Goal: Task Accomplishment & Management: Complete application form

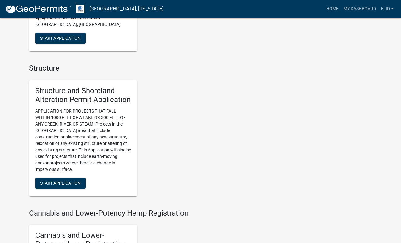
scroll to position [511, 0]
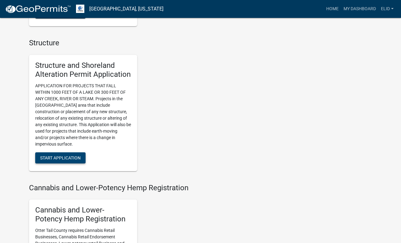
click at [63, 157] on span "Start Application" at bounding box center [60, 157] width 40 height 5
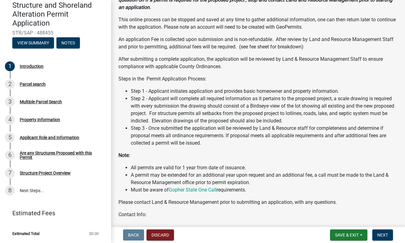
scroll to position [85, 0]
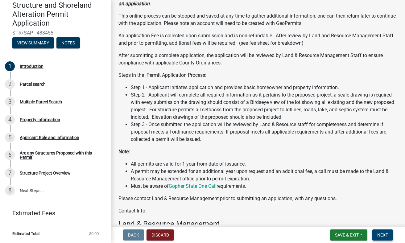
click at [383, 238] on button "Next" at bounding box center [383, 235] width 21 height 11
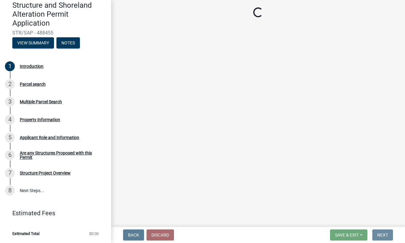
scroll to position [0, 0]
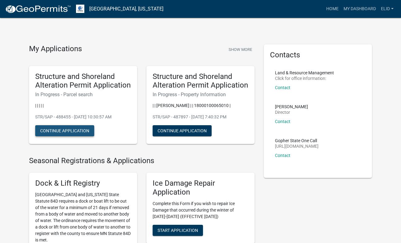
click at [71, 129] on button "Continue Application" at bounding box center [64, 130] width 59 height 11
click at [184, 130] on button "Continue Application" at bounding box center [182, 130] width 59 height 11
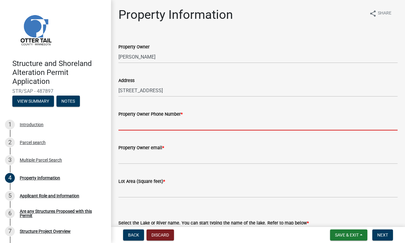
click at [161, 123] on input "Property Owner Phone Number *" at bounding box center [258, 124] width 279 height 13
click at [148, 124] on input "Property Owner Phone Number *" at bounding box center [258, 124] width 279 height 13
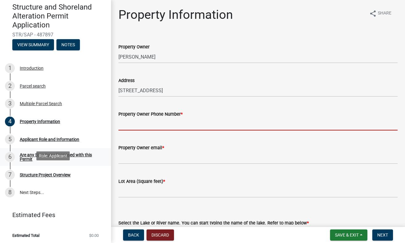
scroll to position [58, 0]
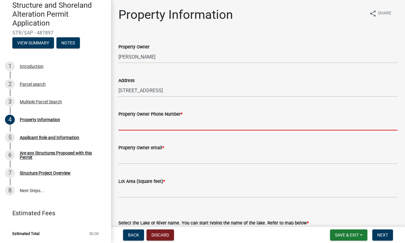
click at [162, 124] on input "Property Owner Phone Number *" at bounding box center [258, 124] width 279 height 13
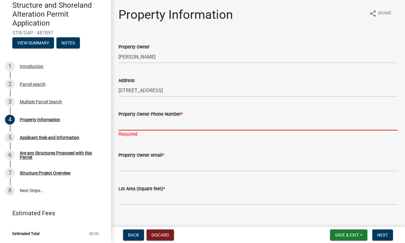
click at [151, 123] on input "Property Owner Phone Number *" at bounding box center [258, 124] width 279 height 13
click at [154, 123] on input "Property Owner Phone Number *" at bounding box center [258, 124] width 279 height 13
click at [168, 123] on input "Property Owner Phone Number *" at bounding box center [258, 124] width 279 height 13
paste input "[PHONE_NUMBER]"
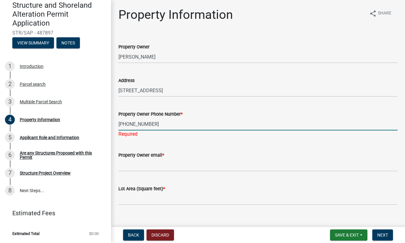
type input "[PHONE_NUMBER]"
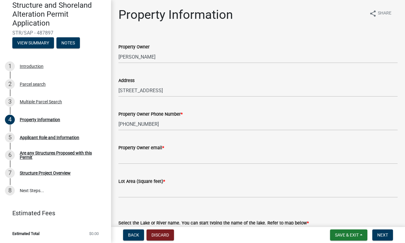
click at [197, 158] on form "Property Owner email *" at bounding box center [258, 154] width 279 height 20
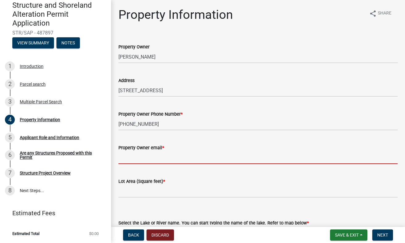
click at [148, 157] on input "Property Owner email *" at bounding box center [258, 158] width 279 height 13
click at [167, 156] on input "Property Owner email *" at bounding box center [258, 158] width 279 height 13
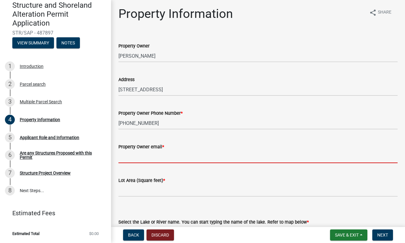
scroll to position [47, 0]
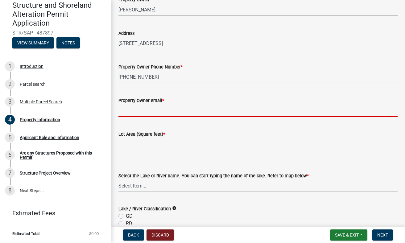
click at [153, 108] on input "Property Owner email *" at bounding box center [258, 110] width 279 height 13
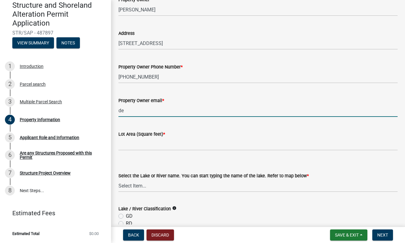
type input "d"
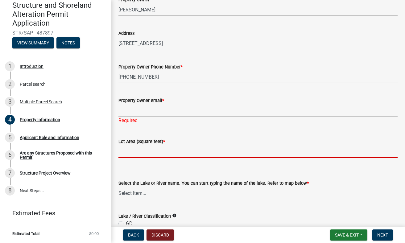
click at [191, 145] on form "Lot Area (Square feet) *" at bounding box center [258, 148] width 279 height 20
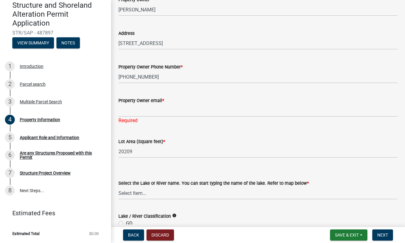
click at [187, 135] on div "Lot Area (Square feet) * 20209" at bounding box center [258, 143] width 279 height 29
click at [124, 153] on input "20209" at bounding box center [258, 151] width 279 height 13
click at [199, 145] on div "Lot Area (Square feet) *" at bounding box center [258, 141] width 279 height 7
click at [125, 152] on input "20209" at bounding box center [258, 151] width 279 height 13
drag, startPoint x: 142, startPoint y: 154, endPoint x: 161, endPoint y: 147, distance: 20.1
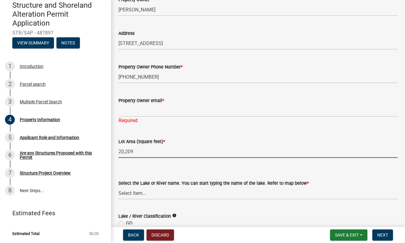
click at [144, 153] on input "20,209" at bounding box center [258, 151] width 279 height 13
type input "20209"
click at [180, 142] on div "Lot Area (Square feet) *" at bounding box center [258, 141] width 279 height 7
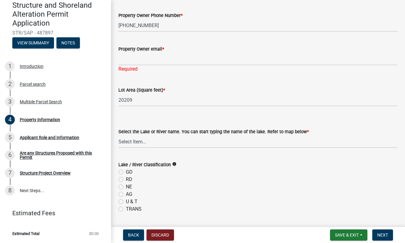
scroll to position [115, 0]
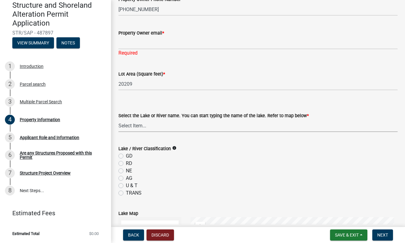
click at [149, 126] on select "Select Item... None Adley 56-031 Albert 56-118 Alfred 56-600 Alice 56-244 Alice…" at bounding box center [258, 126] width 279 height 13
click at [119, 120] on select "Select Item... None Adley 56-031 Albert 56-118 Alfred 56-600 Alice 56-244 Alice…" at bounding box center [258, 126] width 279 height 13
select select "2d6f3b2e-28b0-4a7e-9ef9-e971b7bc4137"
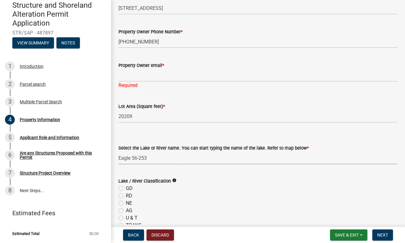
scroll to position [100, 0]
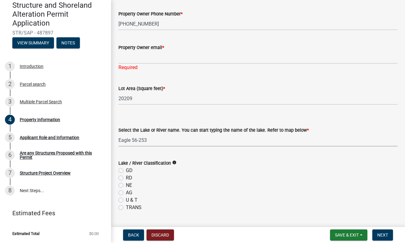
click at [126, 171] on label "GD" at bounding box center [129, 170] width 7 height 7
click at [126, 171] on input "GD" at bounding box center [128, 169] width 4 height 4
radio input "true"
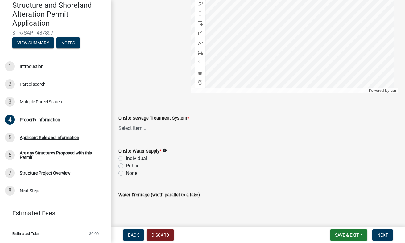
scroll to position [395, 0]
click at [143, 127] on select "Select Item... L&R Certificate of Compliance within 5yrs Compliance Inspection …" at bounding box center [258, 127] width 279 height 13
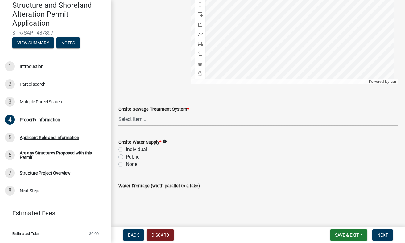
scroll to position [358, 0]
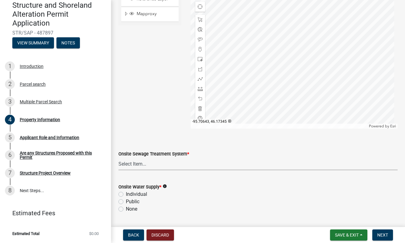
click at [120, 195] on form "Onsite Water Supply * info Individual Public None" at bounding box center [258, 194] width 279 height 37
click at [153, 164] on select "Select Item... L&R Certificate of Compliance within 5yrs Compliance Inspection …" at bounding box center [258, 164] width 279 height 13
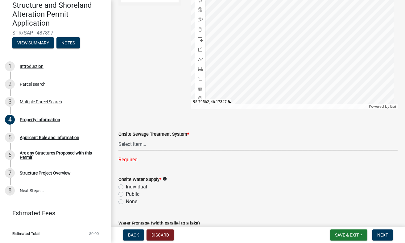
scroll to position [378, 0]
click at [150, 144] on select "Select Item... L&R Certificate of Compliance within 5yrs Compliance Inspection …" at bounding box center [258, 144] width 279 height 13
click at [119, 138] on select "Select Item... L&R Certificate of Compliance within 5yrs Compliance Inspection …" at bounding box center [258, 144] width 279 height 13
select select "9f52d7c9-96dd-4370-b810-ce091165f7c2"
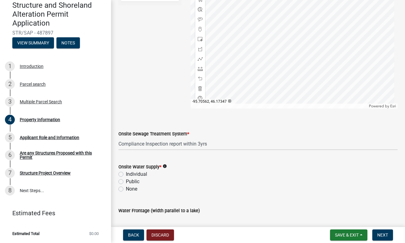
click at [126, 175] on label "Individual" at bounding box center [136, 174] width 21 height 7
click at [126, 175] on input "Individual" at bounding box center [128, 173] width 4 height 4
radio input "true"
click at [164, 165] on icon "info" at bounding box center [165, 166] width 4 height 4
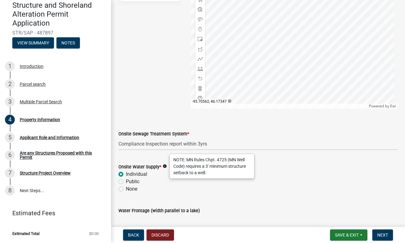
click at [282, 176] on div "Individual" at bounding box center [258, 174] width 279 height 7
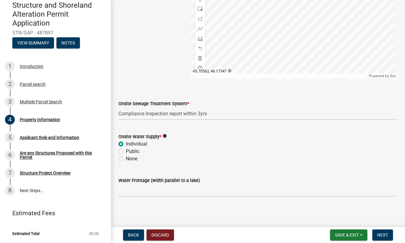
scroll to position [409, 0]
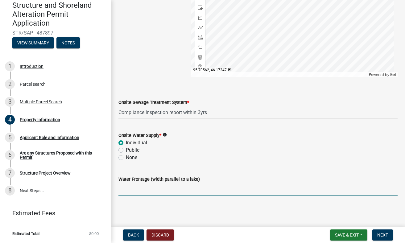
click at [150, 191] on input "Water Frontage (width parallel to a lake)" at bounding box center [258, 189] width 279 height 13
click at [279, 191] on input "100" at bounding box center [258, 189] width 279 height 13
type input "100"
click at [382, 234] on span "Next" at bounding box center [383, 235] width 11 height 5
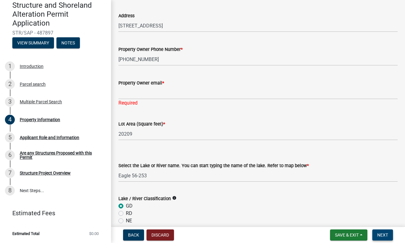
scroll to position [44, 0]
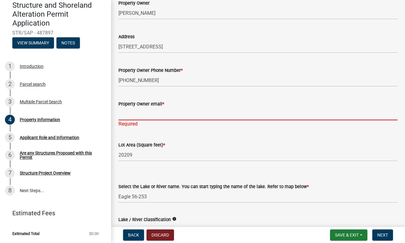
click at [159, 113] on input "Property Owner email *" at bounding box center [258, 114] width 279 height 13
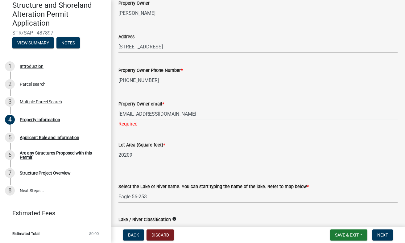
type input "[EMAIL_ADDRESS][DOMAIN_NAME]"
click at [225, 81] on input "[PHONE_NUMBER]" at bounding box center [258, 80] width 279 height 13
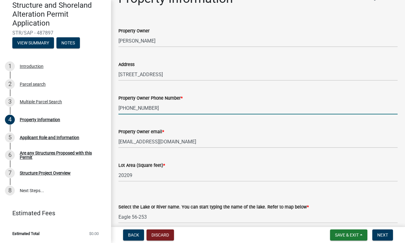
scroll to position [0, 0]
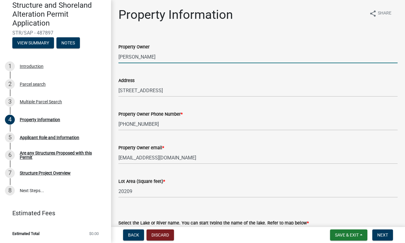
click at [187, 57] on input "[PERSON_NAME]" at bounding box center [258, 57] width 279 height 13
click at [355, 104] on div "Property Owner Phone Number * 813-458-6444" at bounding box center [258, 116] width 279 height 29
click at [177, 57] on input "[PERSON_NAME]" at bounding box center [258, 57] width 279 height 13
click at [254, 57] on input "STANLEY KRAFKA (deceases - currently owned by daughter Jodie Sullivan" at bounding box center [258, 57] width 279 height 13
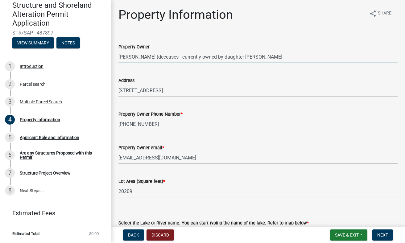
click at [254, 57] on input "STANLEY KRAFKA (deceases - currently owned by daughter Jodie Sullivan" at bounding box center [258, 57] width 279 height 13
type input "-"
click at [254, 57] on input "-" at bounding box center [258, 57] width 279 height 13
click at [255, 61] on input "Property Owner" at bounding box center [258, 57] width 279 height 13
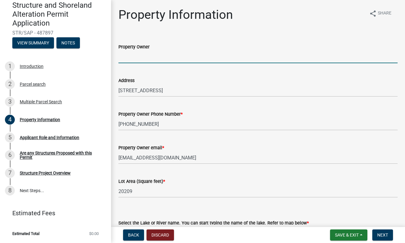
click at [169, 52] on input "Property Owner" at bounding box center [258, 57] width 279 height 13
type input "Stanley Krafta (deceased-current owner daughter Jodie Sullivan)"
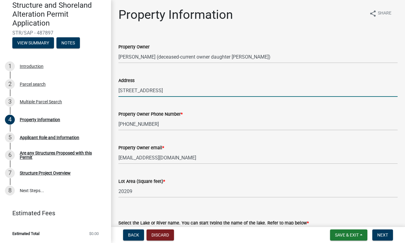
click at [293, 92] on input "[STREET_ADDRESS]" at bounding box center [258, 90] width 279 height 13
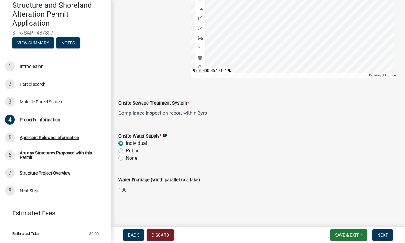
scroll to position [402, 0]
click at [384, 236] on span "Next" at bounding box center [383, 235] width 11 height 5
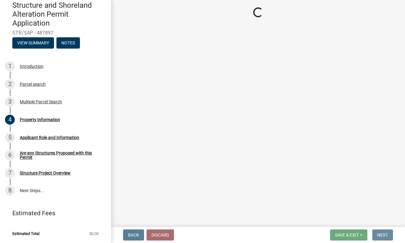
scroll to position [0, 0]
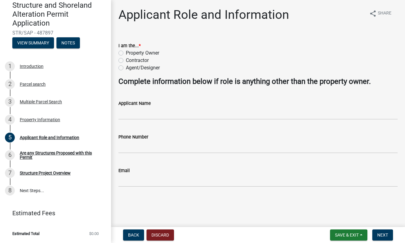
click at [126, 67] on label "Agent/Designer" at bounding box center [143, 67] width 34 height 7
click at [126, 67] on input "Agent/Designer" at bounding box center [128, 66] width 4 height 4
radio input "true"
click at [145, 115] on input "Applicant Name" at bounding box center [258, 113] width 279 height 13
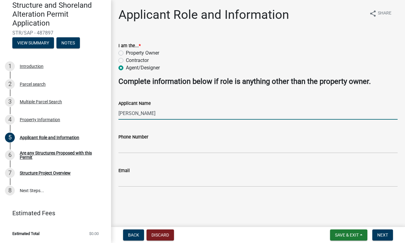
type input "[PERSON_NAME]"
click at [173, 143] on input "Phone Number" at bounding box center [258, 147] width 279 height 13
click at [405, 146] on html "Internet Explorer does NOT work with GeoPermits. Get a new browser for more sec…" at bounding box center [202, 121] width 405 height 243
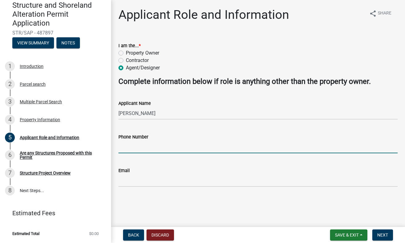
click at [156, 145] on input "Phone Number" at bounding box center [258, 147] width 279 height 13
type input "6517281559"
click at [145, 180] on input "Email" at bounding box center [258, 180] width 279 height 13
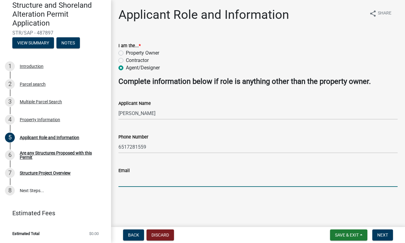
type input "[EMAIL_ADDRESS][DOMAIN_NAME]"
click at [133, 236] on span "Back" at bounding box center [133, 235] width 11 height 5
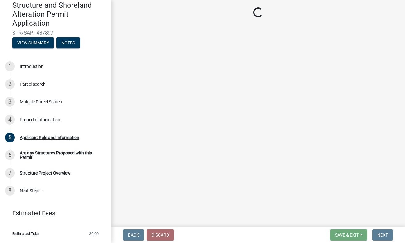
select select "2d6f3b2e-28b0-4a7e-9ef9-e971b7bc4137"
select select "9f52d7c9-96dd-4370-b810-ce091165f7c2"
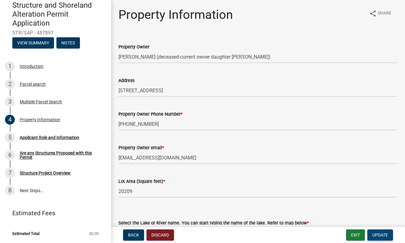
click at [380, 237] on span "Update" at bounding box center [381, 235] width 16 height 5
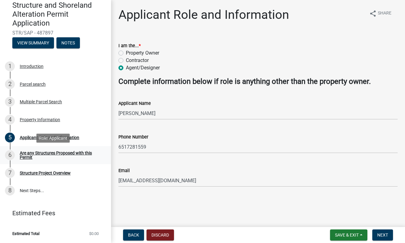
click at [56, 152] on div "Are any Structures Proposed with this Permit" at bounding box center [61, 155] width 82 height 9
click at [384, 236] on span "Next" at bounding box center [383, 235] width 11 height 5
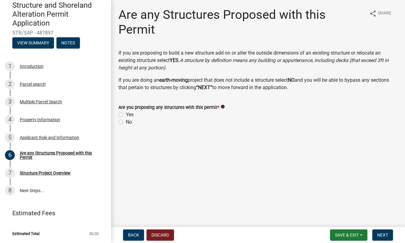
click at [126, 121] on label "No" at bounding box center [129, 122] width 6 height 7
click at [126, 121] on input "No" at bounding box center [128, 121] width 4 height 4
radio input "true"
click at [380, 235] on span "Next" at bounding box center [383, 235] width 11 height 5
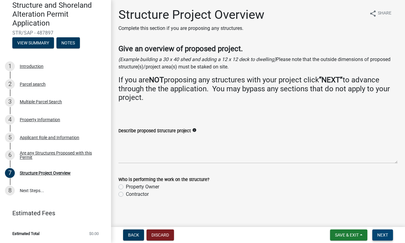
click at [383, 236] on span "Next" at bounding box center [383, 235] width 11 height 5
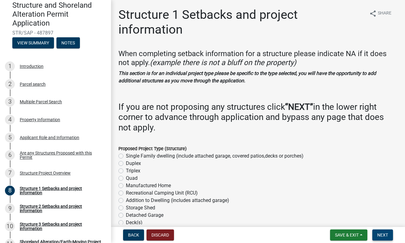
click at [383, 236] on span "Next" at bounding box center [383, 235] width 11 height 5
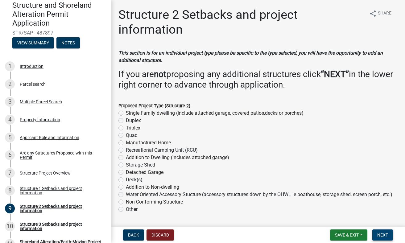
click at [383, 236] on span "Next" at bounding box center [383, 235] width 11 height 5
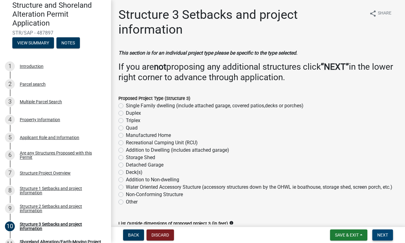
click at [383, 236] on span "Next" at bounding box center [383, 235] width 11 height 5
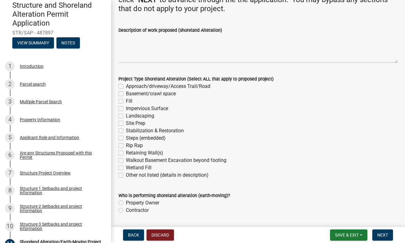
scroll to position [107, 0]
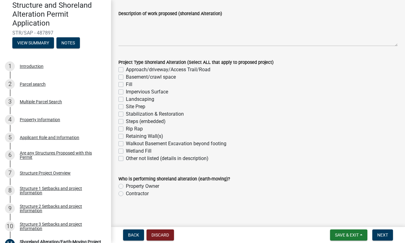
click at [126, 160] on label "Other not listed (details in description)" at bounding box center [167, 158] width 83 height 7
click at [126, 159] on input "Other not listed (details in description)" at bounding box center [128, 157] width 4 height 4
checkbox input "true"
checkbox input "false"
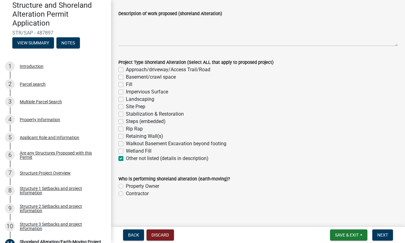
checkbox input "false"
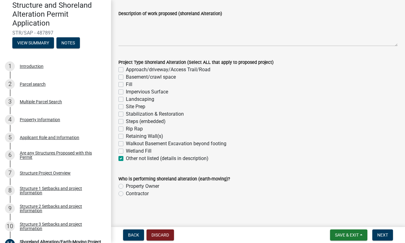
checkbox input "false"
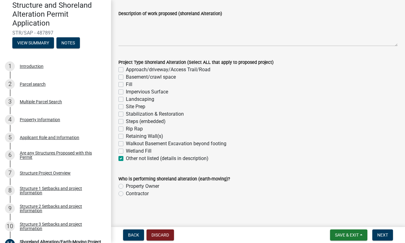
checkbox input "true"
click at [126, 194] on label "Contractor" at bounding box center [137, 193] width 23 height 7
click at [126, 194] on input "Contractor" at bounding box center [128, 192] width 4 height 4
radio input "true"
click at [382, 236] on span "Next" at bounding box center [383, 235] width 11 height 5
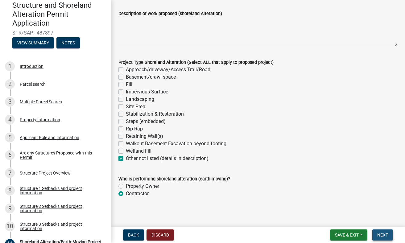
scroll to position [0, 0]
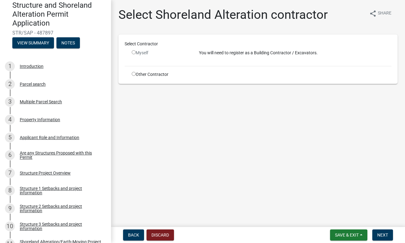
click at [134, 74] on input "radio" at bounding box center [134, 74] width 4 height 4
radio input "true"
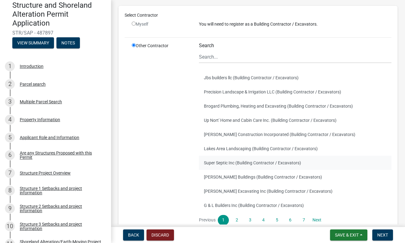
scroll to position [37, 0]
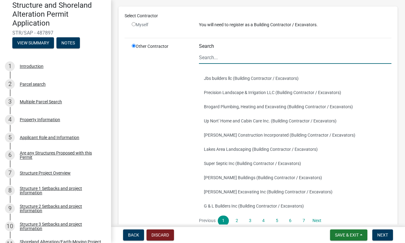
click at [223, 57] on input "Search" at bounding box center [295, 57] width 193 height 13
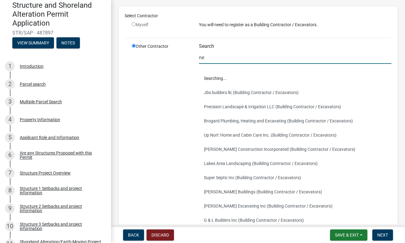
scroll to position [0, 0]
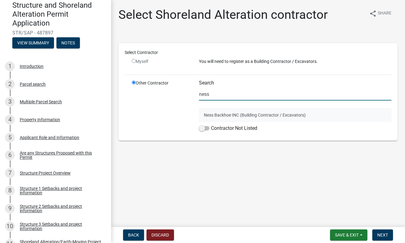
type input "ness"
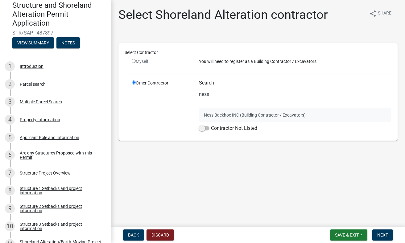
click at [228, 115] on button "Ness Backhoe INC (Building Contractor / Excavators)" at bounding box center [295, 115] width 193 height 14
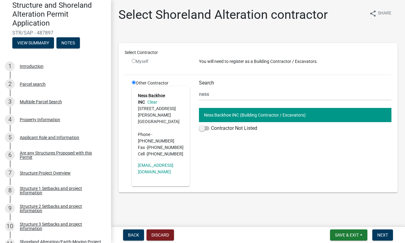
click at [258, 175] on div "Select Contractor Myself You will need to register as a Building Contractor / E…" at bounding box center [258, 117] width 279 height 149
click at [269, 165] on div "Search ness Ness Backhoe INC (Building Contractor / Excavators) Contractor Not …" at bounding box center [296, 133] width 202 height 107
click at [383, 238] on button "Next" at bounding box center [383, 235] width 21 height 11
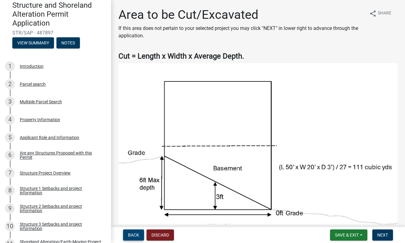
click at [136, 235] on span "Back" at bounding box center [133, 235] width 11 height 5
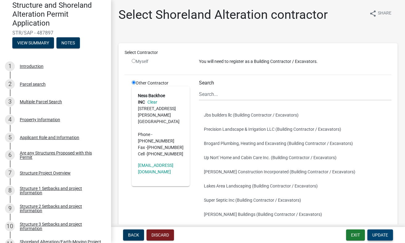
click at [386, 238] on button "Update" at bounding box center [381, 235] width 26 height 11
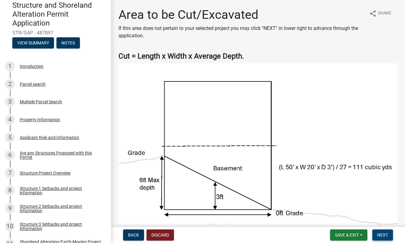
click at [384, 234] on span "Next" at bounding box center [383, 235] width 11 height 5
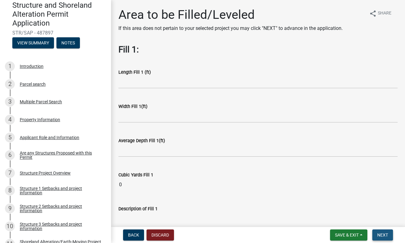
click at [383, 235] on span "Next" at bounding box center [383, 235] width 11 height 5
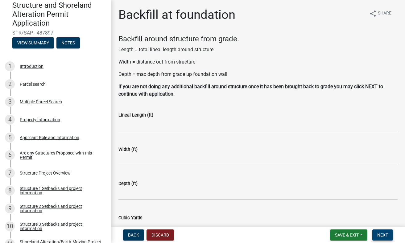
click at [383, 235] on span "Next" at bounding box center [383, 235] width 11 height 5
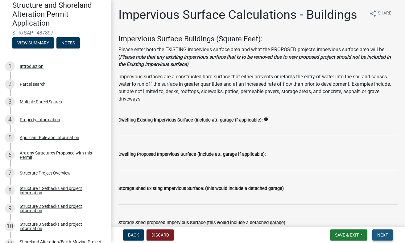
click at [382, 236] on span "Next" at bounding box center [383, 235] width 11 height 5
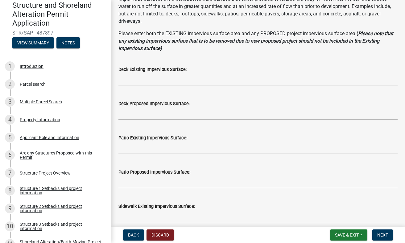
scroll to position [78, 0]
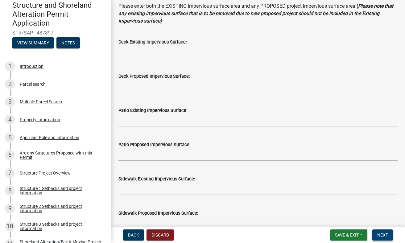
click at [382, 235] on span "Next" at bounding box center [383, 235] width 11 height 5
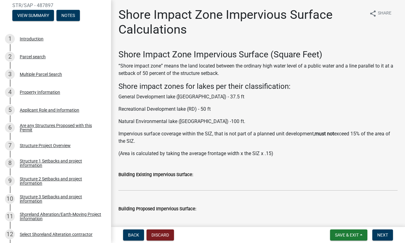
scroll to position [95, 0]
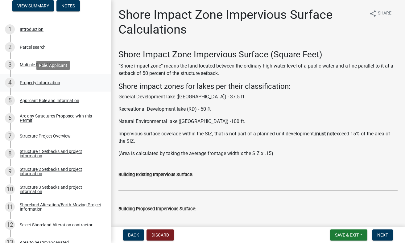
click at [51, 81] on div "Property Information" at bounding box center [40, 83] width 40 height 4
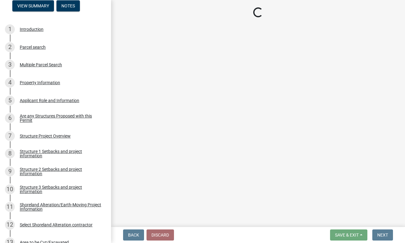
select select "2d6f3b2e-28b0-4a7e-9ef9-e971b7bc4137"
select select "9f52d7c9-96dd-4370-b810-ce091165f7c2"
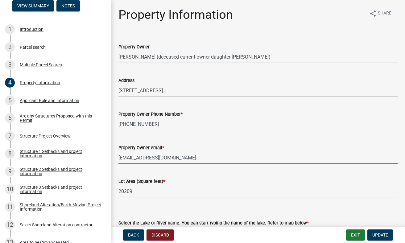
drag, startPoint x: 176, startPoint y: 158, endPoint x: 113, endPoint y: 158, distance: 62.7
type input "[EMAIL_ADDRESS][DOMAIN_NAME]"
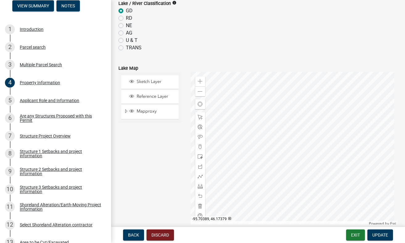
scroll to position [0, 0]
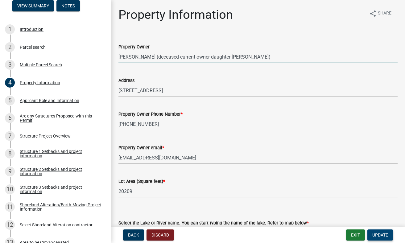
type input "[PERSON_NAME] (deceased-current owner daughter [PERSON_NAME])"
click at [384, 235] on span "Update" at bounding box center [381, 235] width 16 height 5
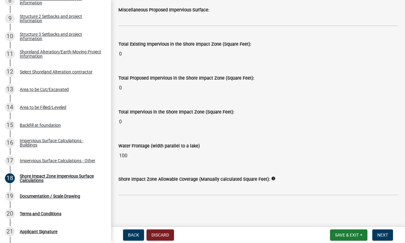
scroll to position [817, 0]
click at [382, 235] on span "Next" at bounding box center [383, 235] width 11 height 5
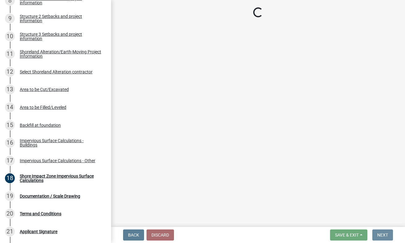
scroll to position [0, 0]
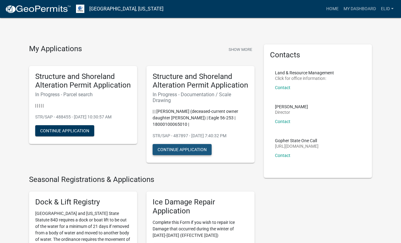
click at [185, 148] on button "Continue Application" at bounding box center [182, 149] width 59 height 11
click at [194, 148] on button "Continue Application" at bounding box center [182, 149] width 59 height 11
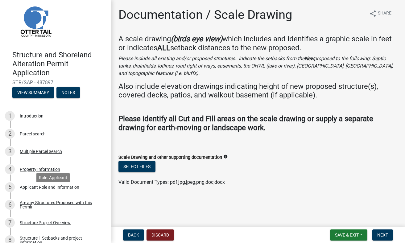
scroll to position [59, 0]
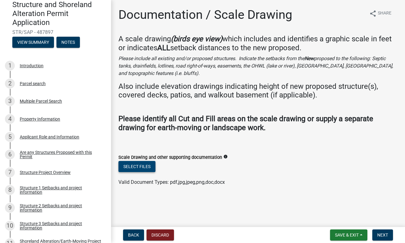
click at [141, 166] on button "Select files" at bounding box center [137, 166] width 37 height 11
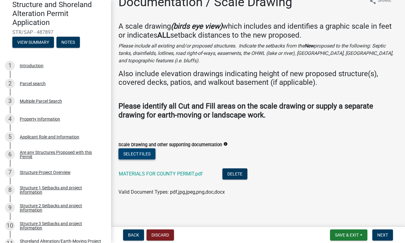
scroll to position [13, 0]
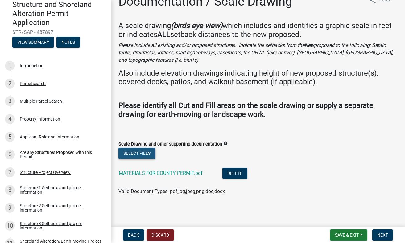
click at [138, 151] on button "Select files" at bounding box center [137, 153] width 37 height 11
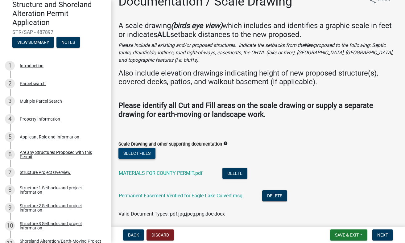
click at [137, 153] on button "Select files" at bounding box center [137, 153] width 37 height 11
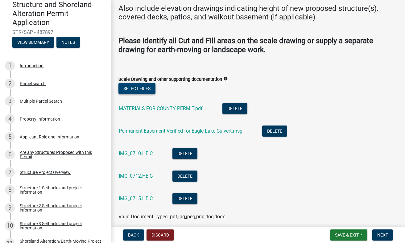
scroll to position [100, 0]
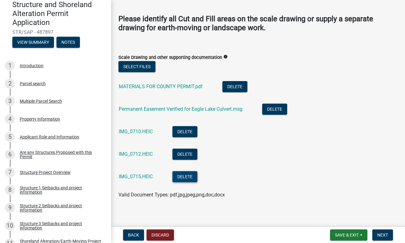
click at [187, 176] on button "Delete" at bounding box center [185, 176] width 25 height 11
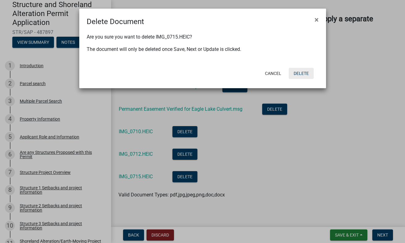
click at [302, 73] on button "Delete" at bounding box center [301, 73] width 25 height 11
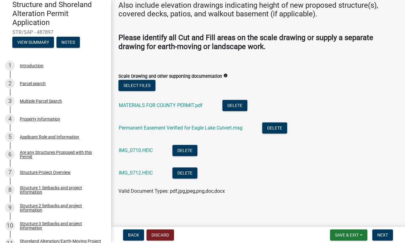
scroll to position [81, 0]
click at [191, 173] on button "Delete" at bounding box center [185, 173] width 25 height 11
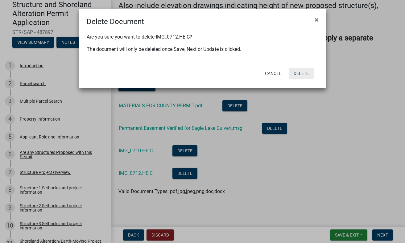
click at [299, 72] on button "Delete" at bounding box center [301, 73] width 25 height 11
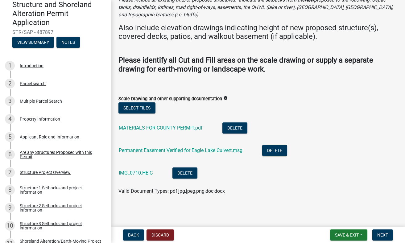
scroll to position [58, 0]
click at [181, 172] on button "Delete" at bounding box center [185, 173] width 25 height 11
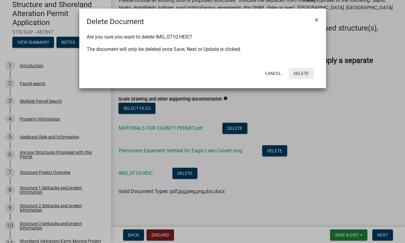
click at [302, 70] on button "Delete" at bounding box center [301, 73] width 25 height 11
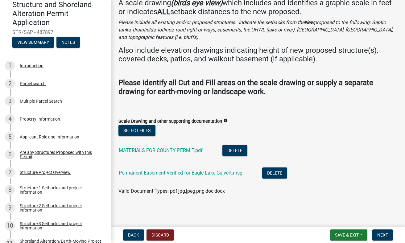
scroll to position [36, 0]
click at [275, 171] on button "Delete" at bounding box center [274, 173] width 25 height 11
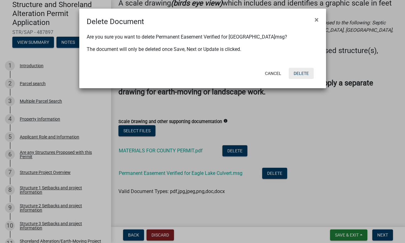
click at [304, 73] on button "Delete" at bounding box center [301, 73] width 25 height 11
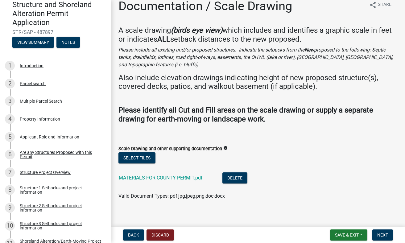
scroll to position [13, 0]
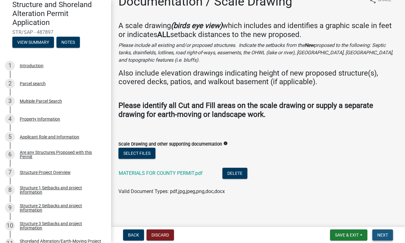
click at [384, 235] on span "Next" at bounding box center [383, 235] width 11 height 5
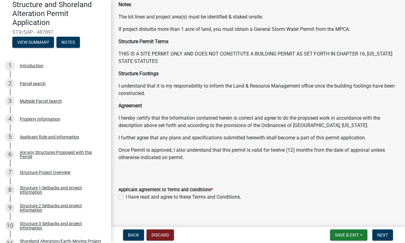
scroll to position [71, 0]
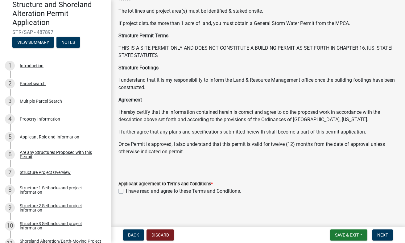
click at [126, 192] on label "I have read and agree to these Terms and Conditions." at bounding box center [183, 191] width 115 height 7
click at [126, 192] on input "I have read and agree to these Terms and Conditions." at bounding box center [128, 190] width 4 height 4
checkbox input "true"
click at [382, 234] on span "Next" at bounding box center [383, 235] width 11 height 5
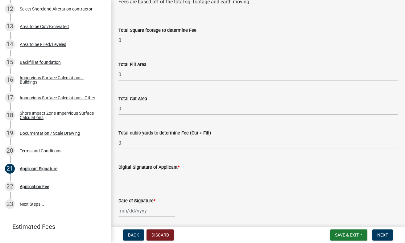
scroll to position [49, 0]
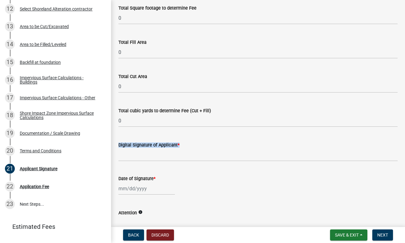
drag, startPoint x: 180, startPoint y: 155, endPoint x: 199, endPoint y: 147, distance: 21.0
click at [199, 149] on form "Digital Signature of Applicant *" at bounding box center [258, 151] width 279 height 20
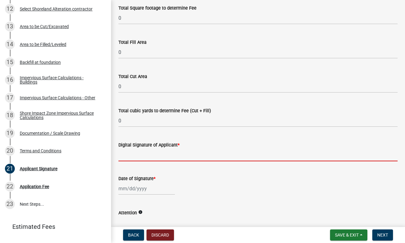
click at [194, 153] on input "Digital Signature of Applicant *" at bounding box center [258, 155] width 279 height 13
click at [158, 161] on input "Digital Signature of Applicant *" at bounding box center [258, 155] width 279 height 13
click at [138, 155] on input "Digital Signature of Applicant *" at bounding box center [258, 155] width 279 height 13
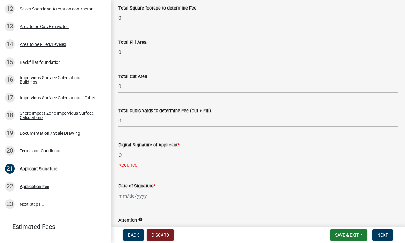
type input "DE"
drag, startPoint x: 162, startPoint y: 158, endPoint x: 150, endPoint y: 158, distance: 12.7
click at [153, 158] on input "DE" at bounding box center [258, 155] width 279 height 13
drag, startPoint x: 139, startPoint y: 157, endPoint x: 107, endPoint y: 155, distance: 31.9
click at [107, 155] on div "Structure and Shoreland Alteration Permit Application STR/SAP - 487897 View Sum…" at bounding box center [202, 121] width 405 height 243
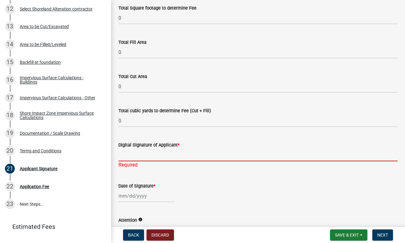
type input "D"
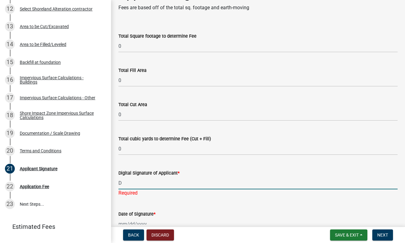
scroll to position [20, 0]
click at [184, 182] on input "Digital Signature of Applicant *" at bounding box center [258, 183] width 279 height 13
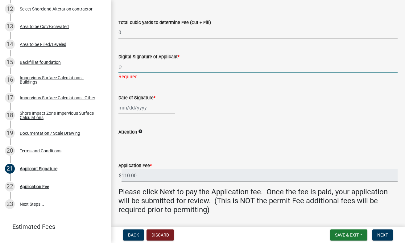
scroll to position [156, 0]
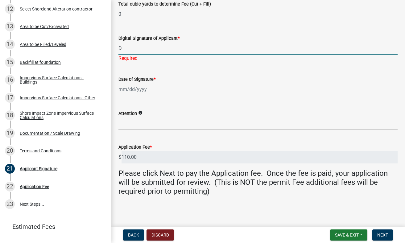
type input "D"
click at [168, 90] on div at bounding box center [147, 89] width 57 height 13
select select "10"
select select "2025"
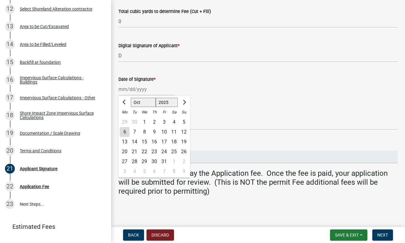
scroll to position [148, 0]
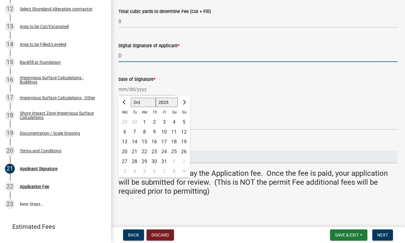
click at [141, 56] on input "D" at bounding box center [258, 55] width 279 height 13
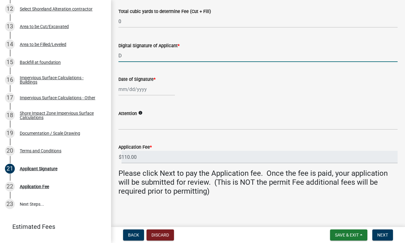
drag, startPoint x: 131, startPoint y: 54, endPoint x: 113, endPoint y: 55, distance: 18.5
click at [113, 55] on div "Applicant Signature Fees are based off of the total sq. footage and earth-movin…" at bounding box center [258, 32] width 294 height 347
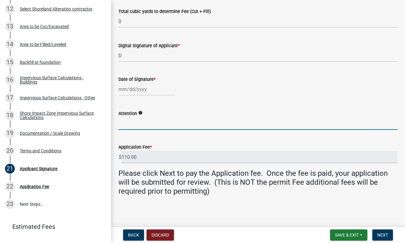
click at [140, 124] on input "Attention" at bounding box center [258, 123] width 279 height 13
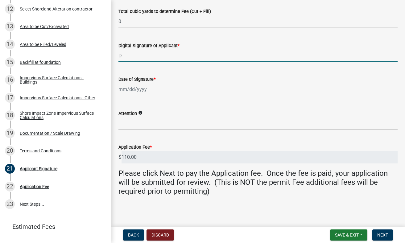
click at [129, 57] on input "D" at bounding box center [258, 55] width 279 height 13
drag, startPoint x: 149, startPoint y: 57, endPoint x: 114, endPoint y: 57, distance: 35.5
click at [114, 57] on div "Digital Signature of Applicant * Dean A Johnson" at bounding box center [258, 47] width 289 height 29
click at [186, 52] on input "[PERSON_NAME]" at bounding box center [258, 55] width 279 height 13
type input "[PERSON_NAME]"
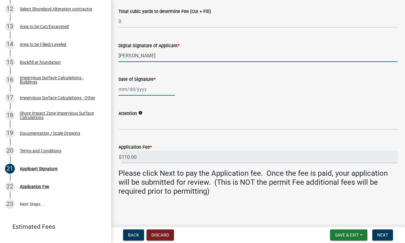
click at [154, 88] on div at bounding box center [147, 89] width 57 height 13
select select "10"
select select "2025"
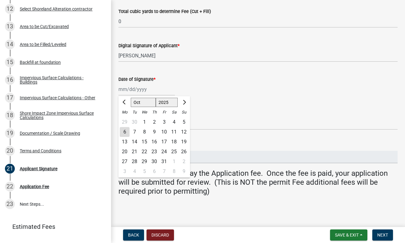
click at [127, 132] on div "6" at bounding box center [125, 132] width 10 height 10
type input "[DATE]"
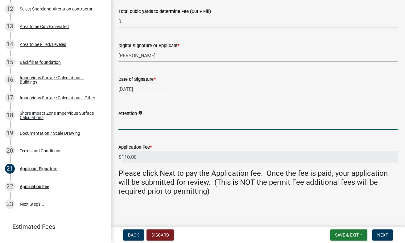
click at [153, 122] on input "Attention" at bounding box center [258, 123] width 279 height 13
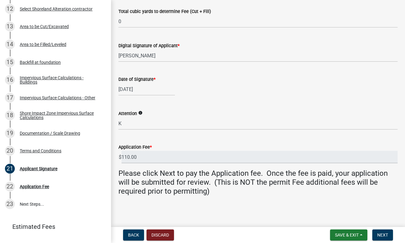
click at [139, 113] on icon "info" at bounding box center [140, 113] width 4 height 4
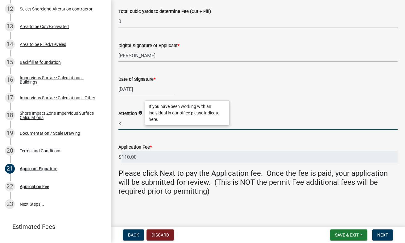
click at [128, 124] on input "K" at bounding box center [258, 123] width 279 height 13
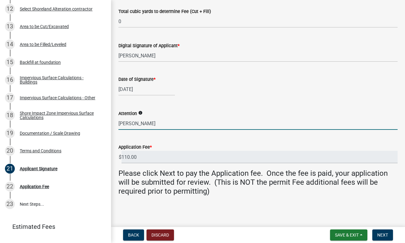
type input "[PERSON_NAME]"
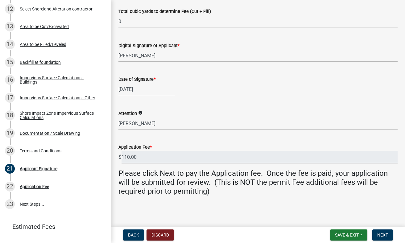
drag, startPoint x: 145, startPoint y: 156, endPoint x: 111, endPoint y: 158, distance: 34.0
click at [111, 158] on div "Applicant Signature Fees are based off of the total sq. footage and earth-movin…" at bounding box center [258, 32] width 294 height 347
click at [233, 98] on wm-data-entity-input "Date of Signature * 10/06/2025" at bounding box center [258, 84] width 279 height 34
click at [385, 235] on span "Next" at bounding box center [383, 235] width 11 height 5
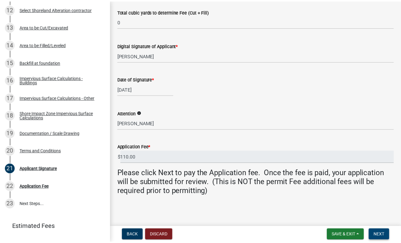
scroll to position [0, 0]
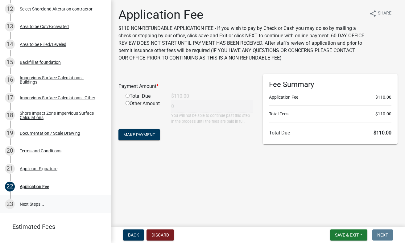
click at [27, 205] on link "23 Next Steps..." at bounding box center [55, 204] width 111 height 18
click at [346, 235] on span "Save & Exit" at bounding box center [347, 235] width 24 height 5
click at [333, 204] on button "Save" at bounding box center [342, 204] width 49 height 15
click at [342, 236] on span "Save & Exit" at bounding box center [347, 235] width 24 height 5
click at [337, 218] on button "Save & Exit" at bounding box center [342, 219] width 49 height 15
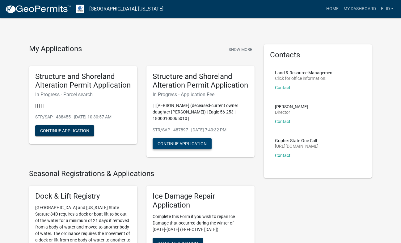
click at [191, 143] on button "Continue Application" at bounding box center [182, 143] width 59 height 11
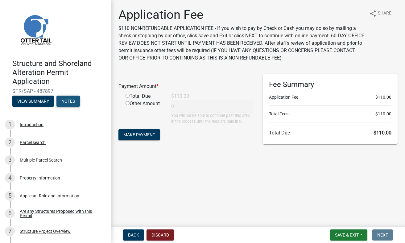
click at [70, 104] on button "Notes" at bounding box center [68, 101] width 23 height 11
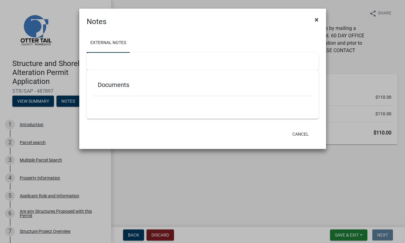
click at [317, 18] on span "×" at bounding box center [317, 19] width 4 height 9
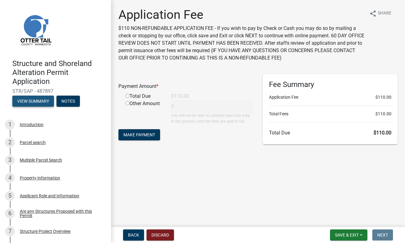
click at [38, 102] on button "View Summary" at bounding box center [33, 101] width 42 height 11
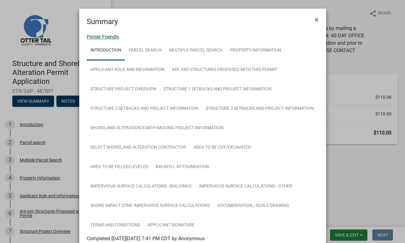
click at [110, 37] on link "Printer Friendly" at bounding box center [103, 37] width 33 height 6
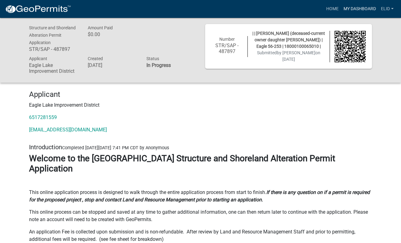
click at [353, 9] on link "My Dashboard" at bounding box center [359, 9] width 37 height 12
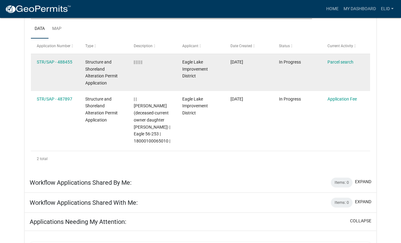
scroll to position [112, 0]
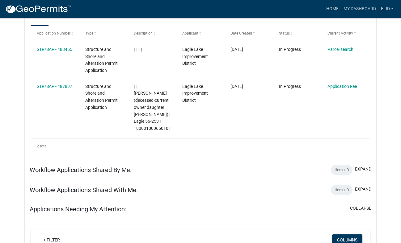
drag, startPoint x: 62, startPoint y: 49, endPoint x: 392, endPoint y: 65, distance: 330.2
click at [393, 65] on app-user-applications "more_horiz Home My Dashboard ELID Account Logout My Dashboard Settings settings…" at bounding box center [200, 175] width 401 height 538
drag, startPoint x: 336, startPoint y: 50, endPoint x: 387, endPoint y: 38, distance: 52.4
click at [387, 38] on app-user-applications "more_horiz Home My Dashboard ELID Account Logout My Dashboard Settings settings…" at bounding box center [200, 175] width 401 height 538
drag, startPoint x: 45, startPoint y: 50, endPoint x: 390, endPoint y: 92, distance: 346.8
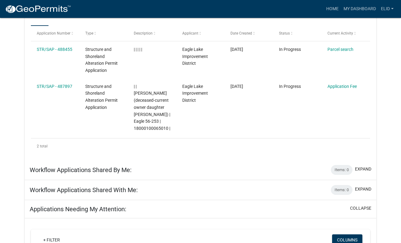
click at [390, 92] on app-user-applications "more_horiz Home My Dashboard ELID Account Logout My Dashboard Settings settings…" at bounding box center [200, 175] width 401 height 538
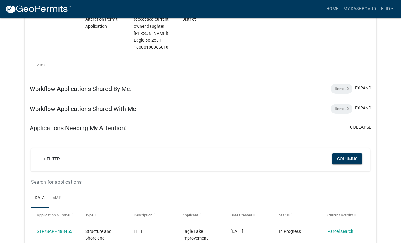
scroll to position [204, 0]
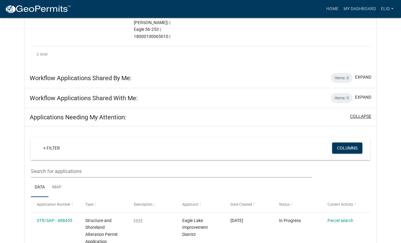
click at [359, 113] on button "collapse" at bounding box center [360, 116] width 21 height 6
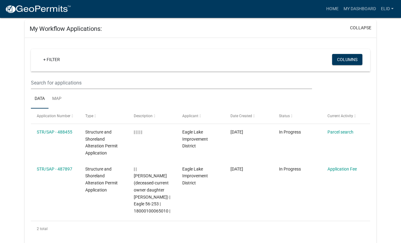
scroll to position [27, 0]
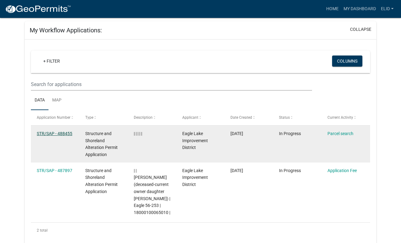
click at [55, 132] on link "STR/SAP - 488455" at bounding box center [55, 133] width 36 height 5
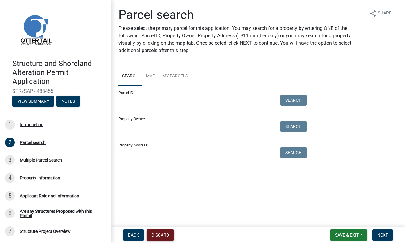
click at [161, 233] on button "Discard" at bounding box center [160, 235] width 27 height 11
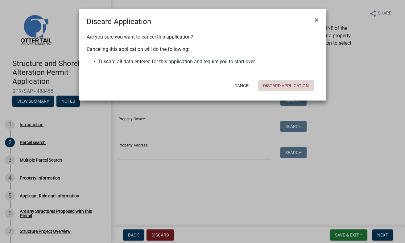
click at [284, 85] on button "Discard Application" at bounding box center [286, 85] width 56 height 11
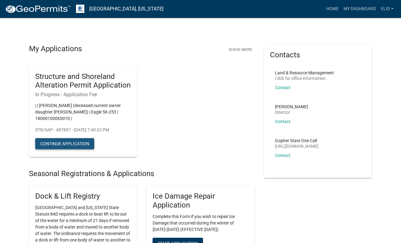
drag, startPoint x: 78, startPoint y: 142, endPoint x: 73, endPoint y: 145, distance: 5.0
click at [77, 142] on button "Continue Application" at bounding box center [64, 143] width 59 height 11
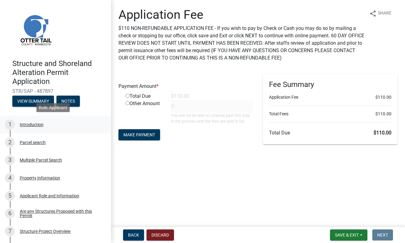
click at [36, 124] on div "Introduction" at bounding box center [32, 125] width 24 height 4
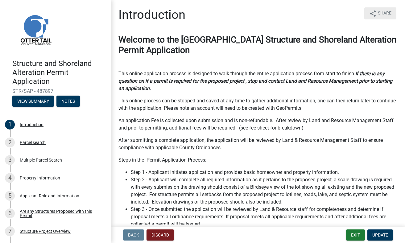
click at [378, 13] on span "Share" at bounding box center [385, 13] width 14 height 7
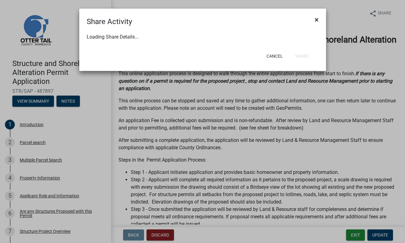
click at [317, 19] on button "×" at bounding box center [317, 19] width 14 height 17
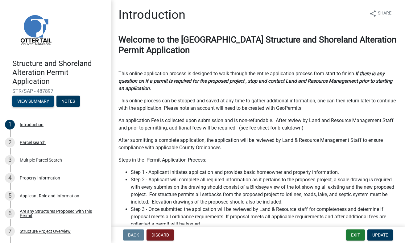
click at [32, 101] on button "View Summary" at bounding box center [33, 101] width 42 height 11
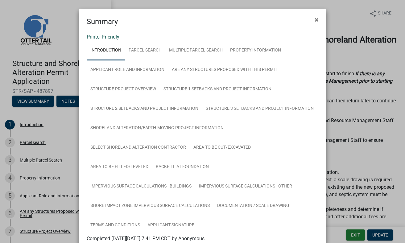
click at [101, 36] on link "Printer Friendly" at bounding box center [103, 37] width 33 height 6
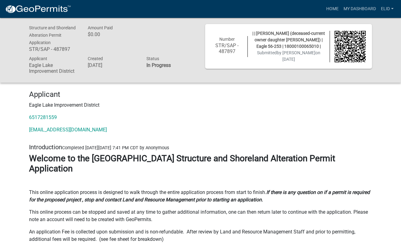
click at [354, 111] on div "Applicant Eagle Lake Improvement District 6517281559 [EMAIL_ADDRESS][DOMAIN_NAM…" at bounding box center [200, 114] width 352 height 48
